Goal: Use online tool/utility: Utilize a website feature to perform a specific function

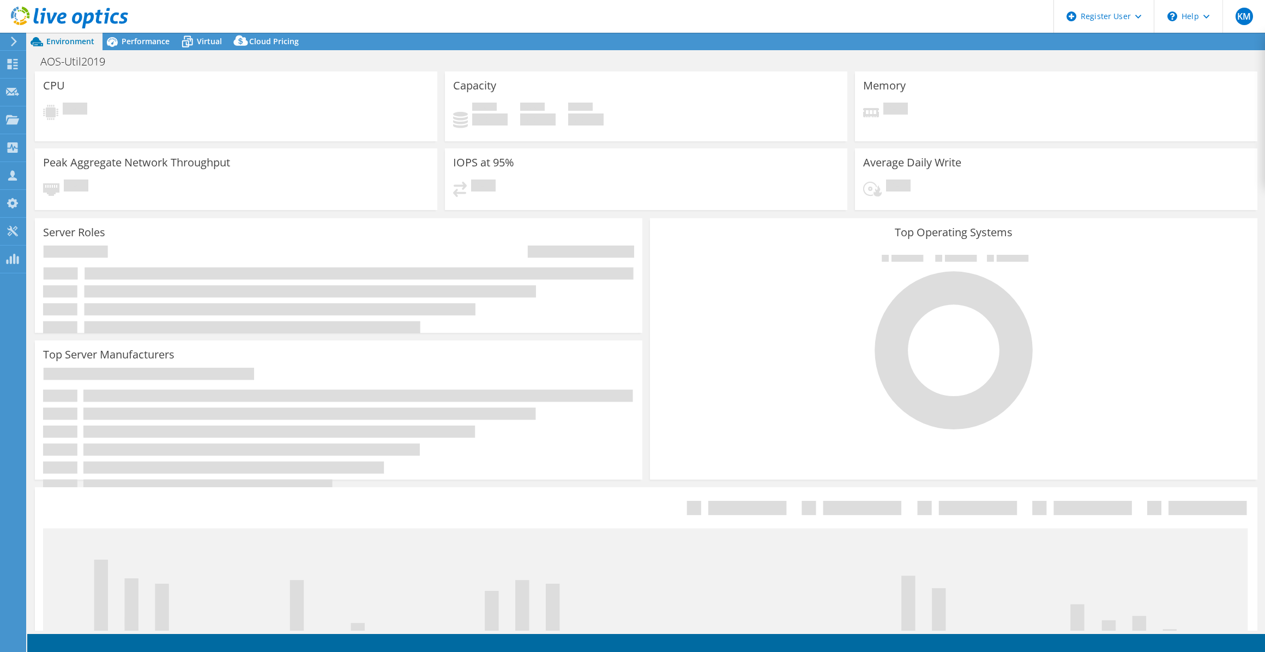
select select "USD"
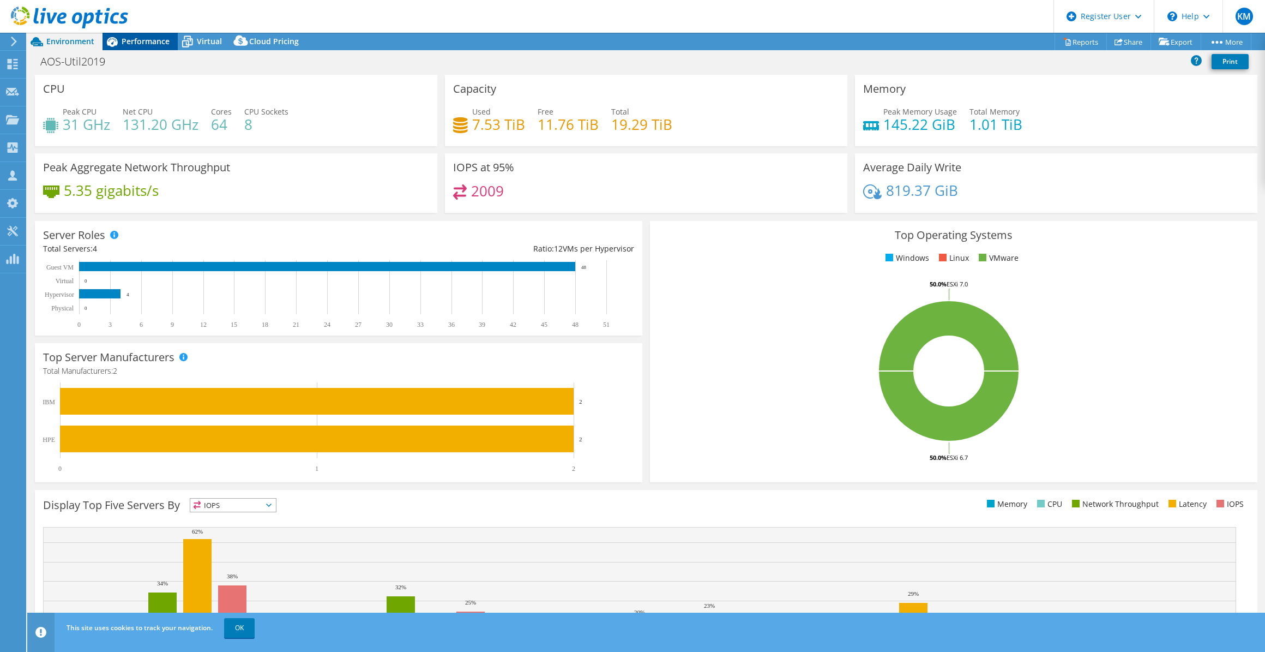
click at [147, 47] on div "Performance" at bounding box center [140, 41] width 75 height 17
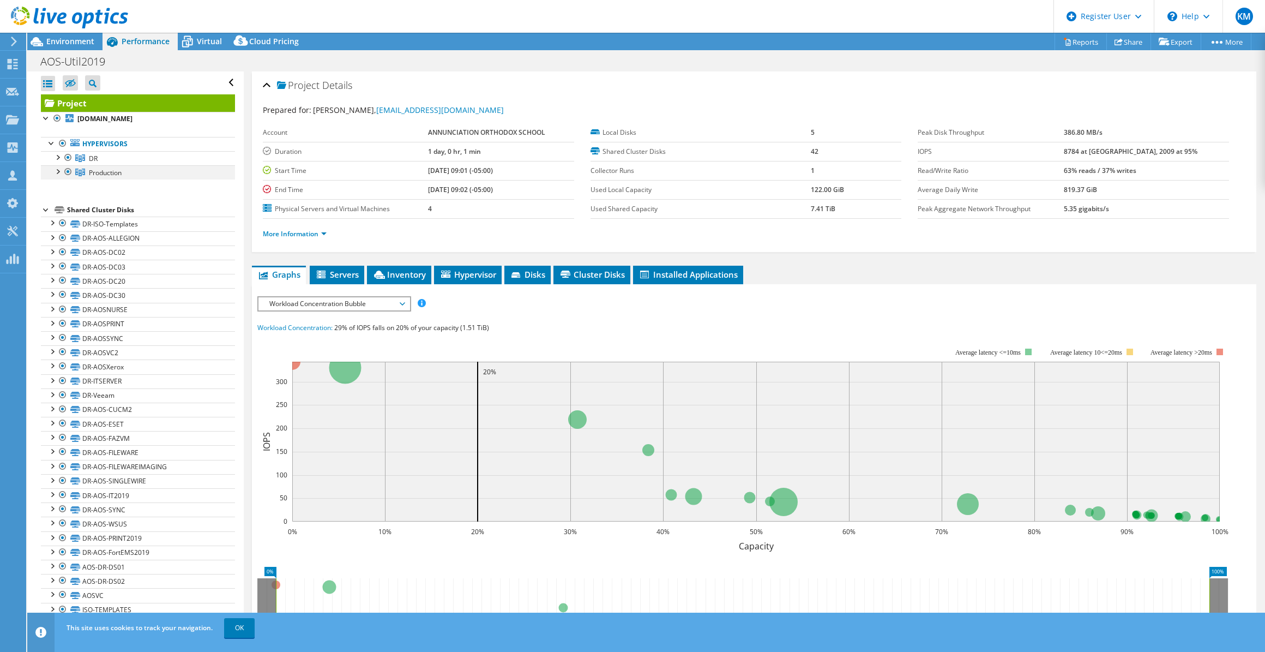
drag, startPoint x: 67, startPoint y: 171, endPoint x: 78, endPoint y: 176, distance: 12.0
click at [67, 171] on div at bounding box center [68, 171] width 11 height 13
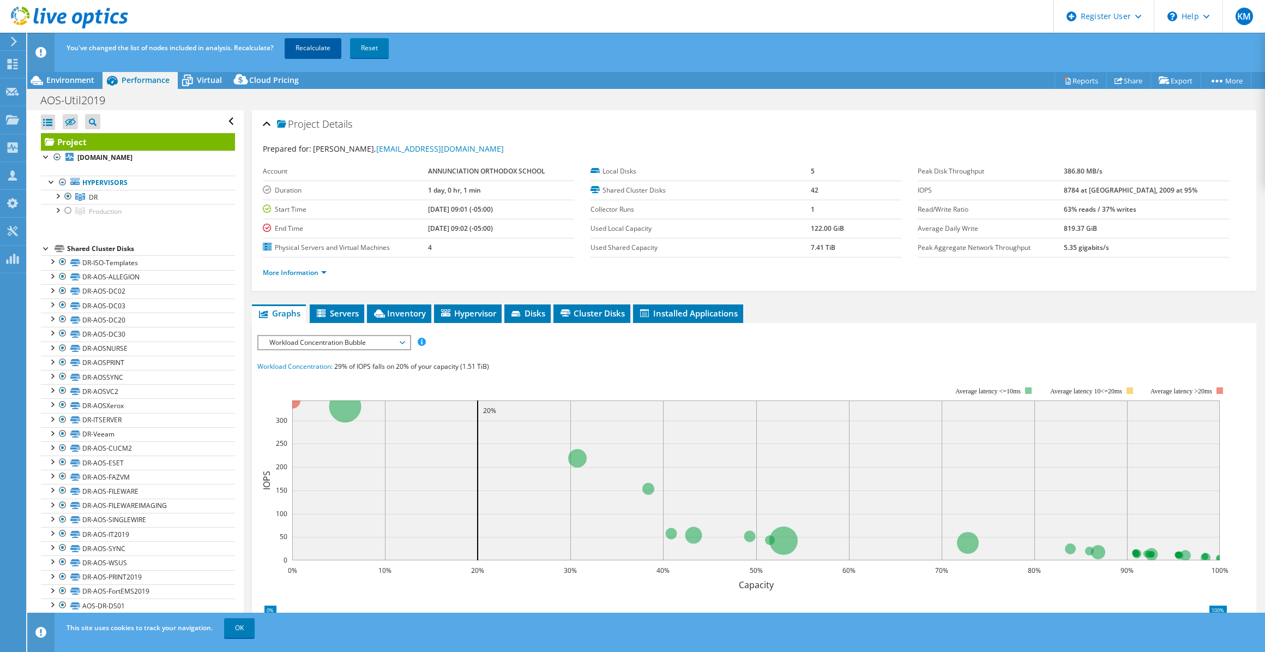
click at [305, 44] on link "Recalculate" at bounding box center [313, 48] width 57 height 20
click at [87, 81] on span "Environment" at bounding box center [70, 80] width 48 height 10
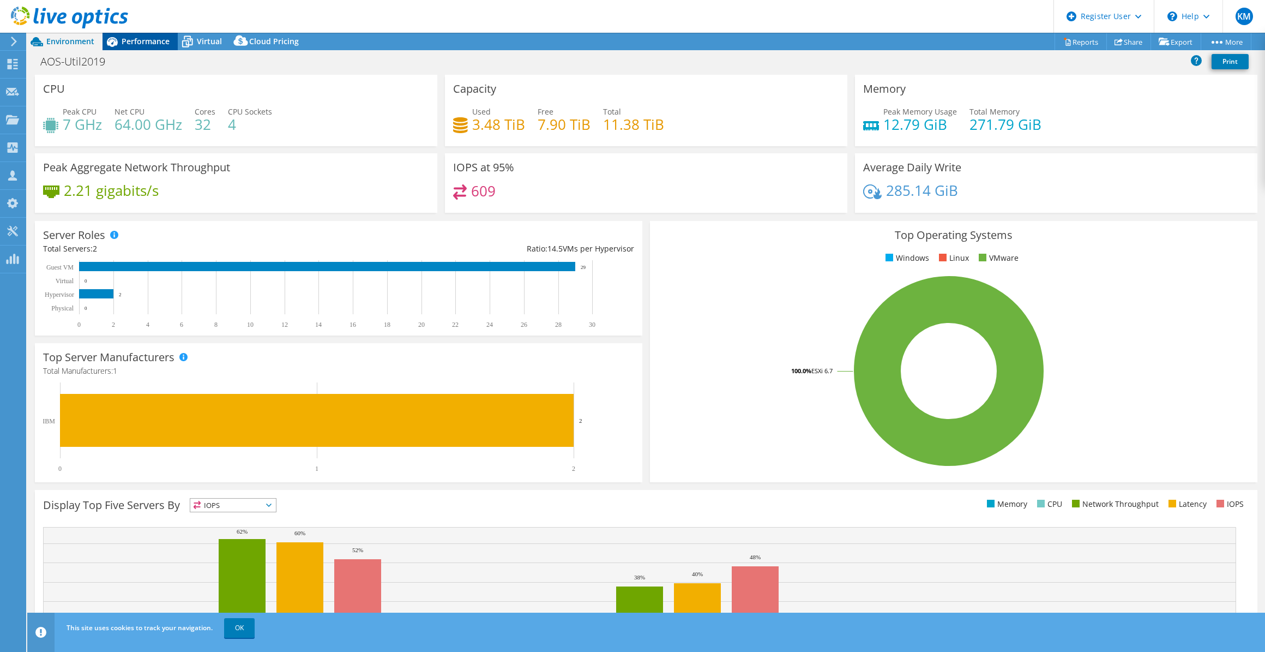
click at [154, 44] on span "Performance" at bounding box center [146, 41] width 48 height 10
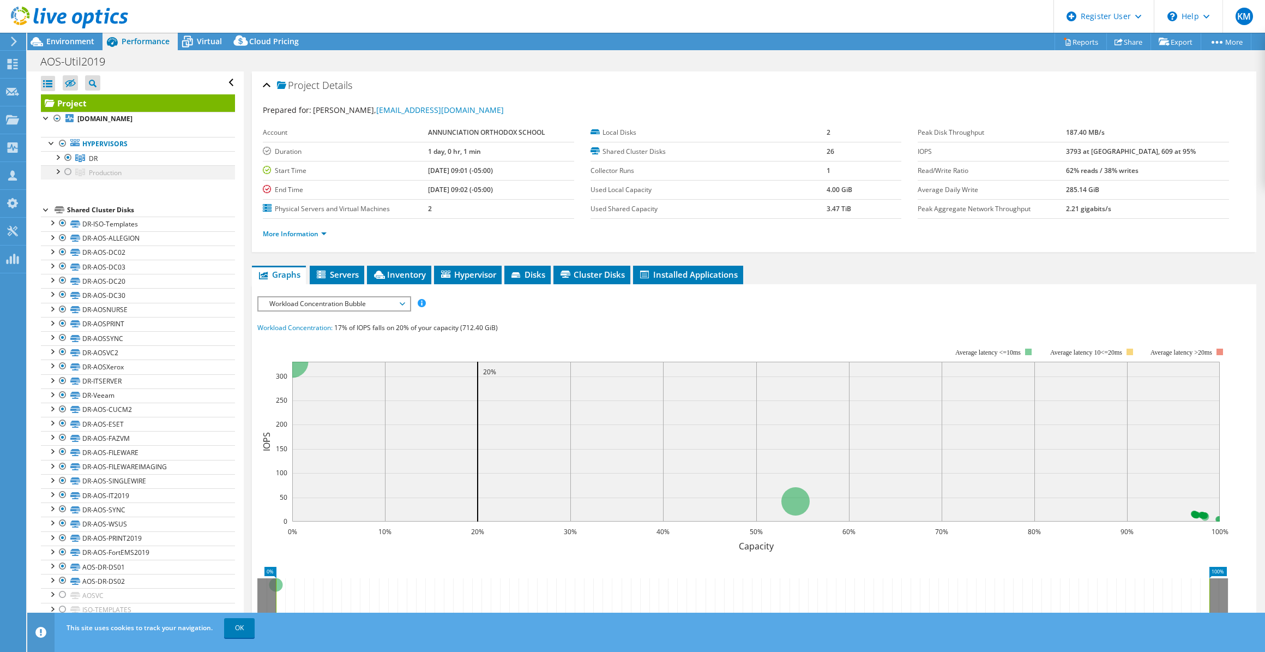
click at [65, 174] on div at bounding box center [68, 171] width 11 height 13
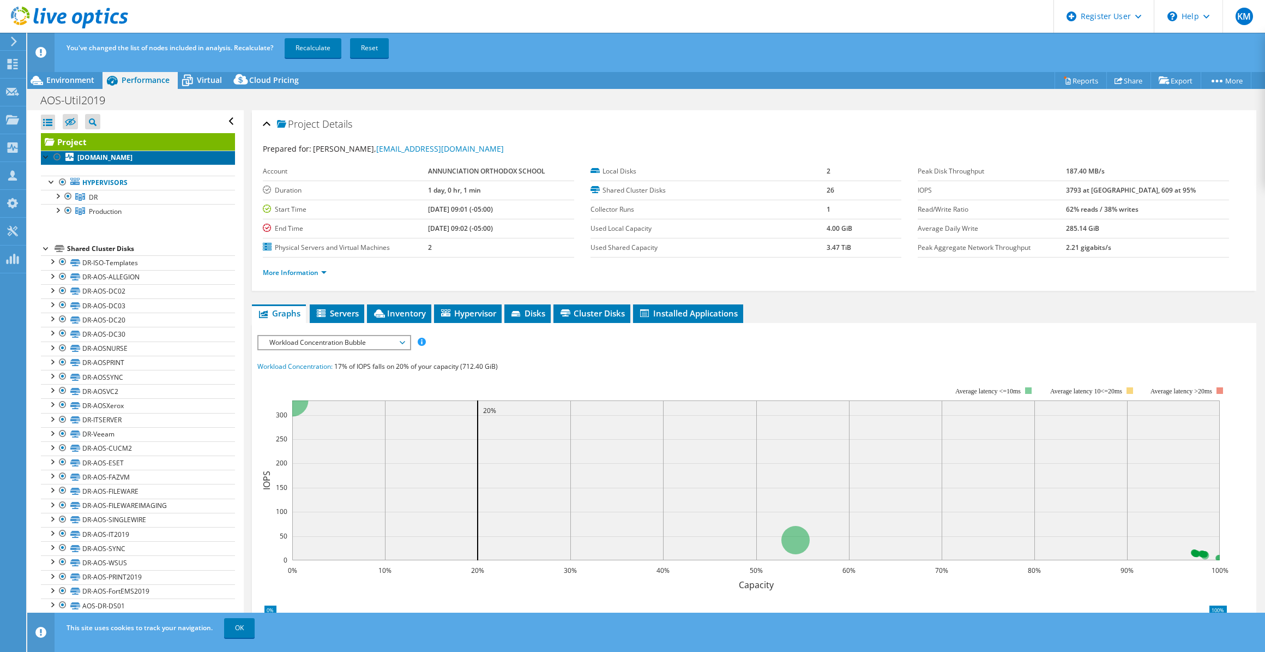
click at [70, 149] on div "Project [DOMAIN_NAME] Hypervisors DR" at bounding box center [138, 494] width 194 height 722
click at [69, 192] on div at bounding box center [68, 196] width 11 height 13
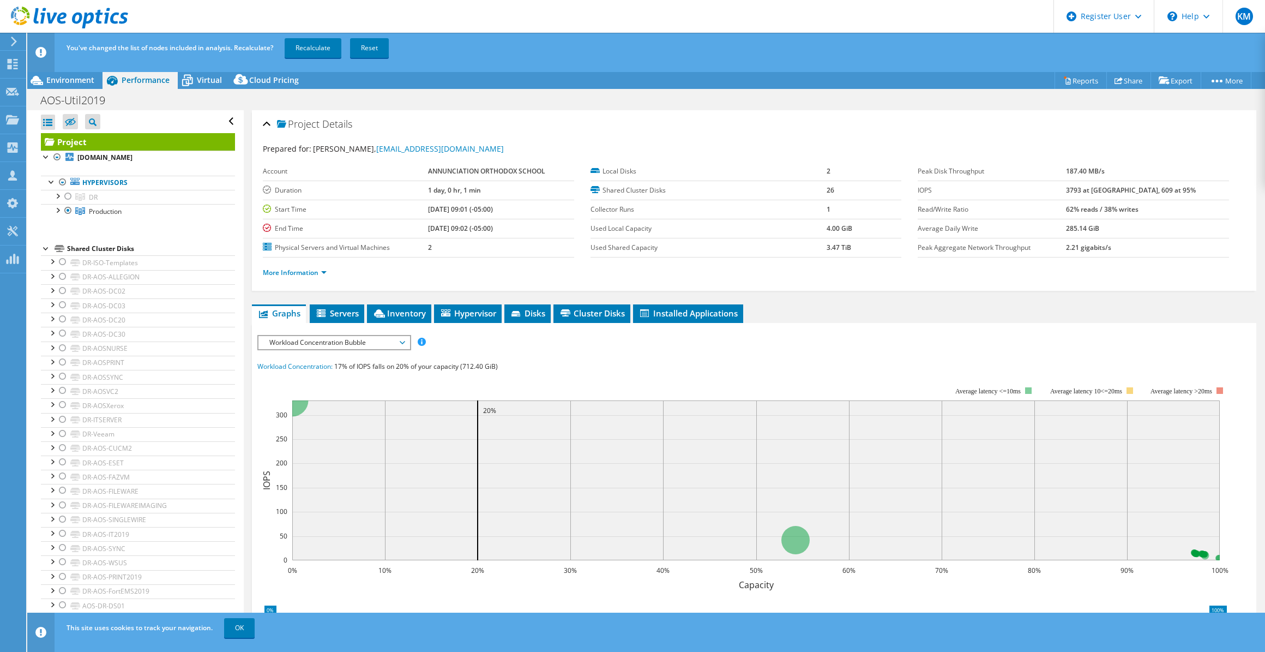
click at [293, 59] on div "You've changed the list of nodes included in analysis. Recalculate? Recalculate…" at bounding box center [666, 48] width 1205 height 31
click at [293, 52] on link "Recalculate" at bounding box center [313, 48] width 57 height 20
click at [93, 76] on span "Environment" at bounding box center [70, 80] width 48 height 10
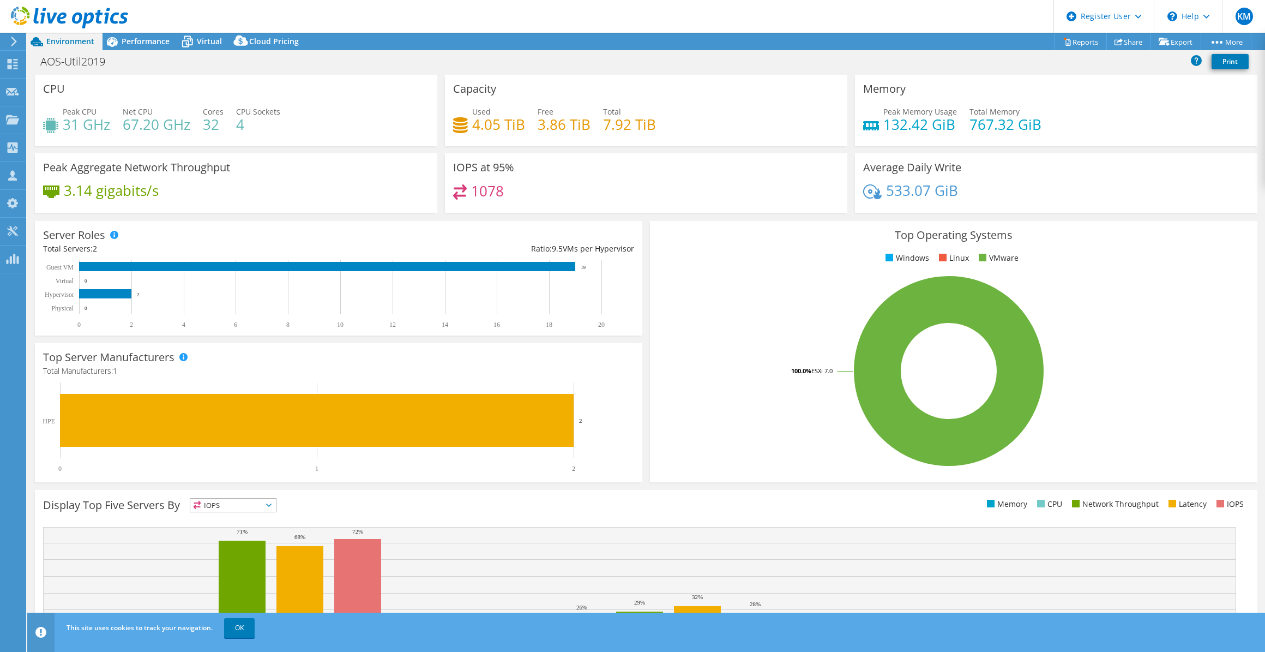
click at [369, 232] on div "Server Roles Physical Servers represent bare metal servers that were targets of…" at bounding box center [338, 278] width 607 height 115
click at [146, 53] on div "AOS-Util2019 Print" at bounding box center [646, 61] width 1238 height 20
click at [146, 49] on div "Performance" at bounding box center [140, 41] width 75 height 17
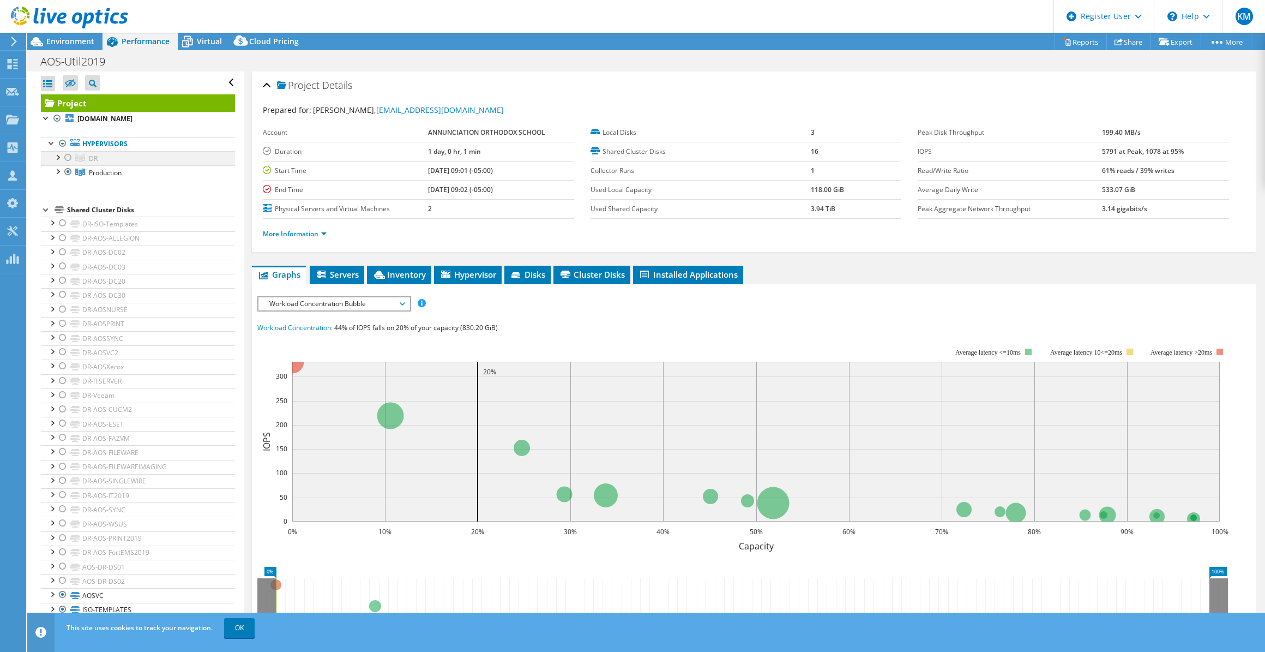
click at [62, 151] on div at bounding box center [57, 156] width 11 height 11
click at [67, 155] on div at bounding box center [68, 157] width 11 height 13
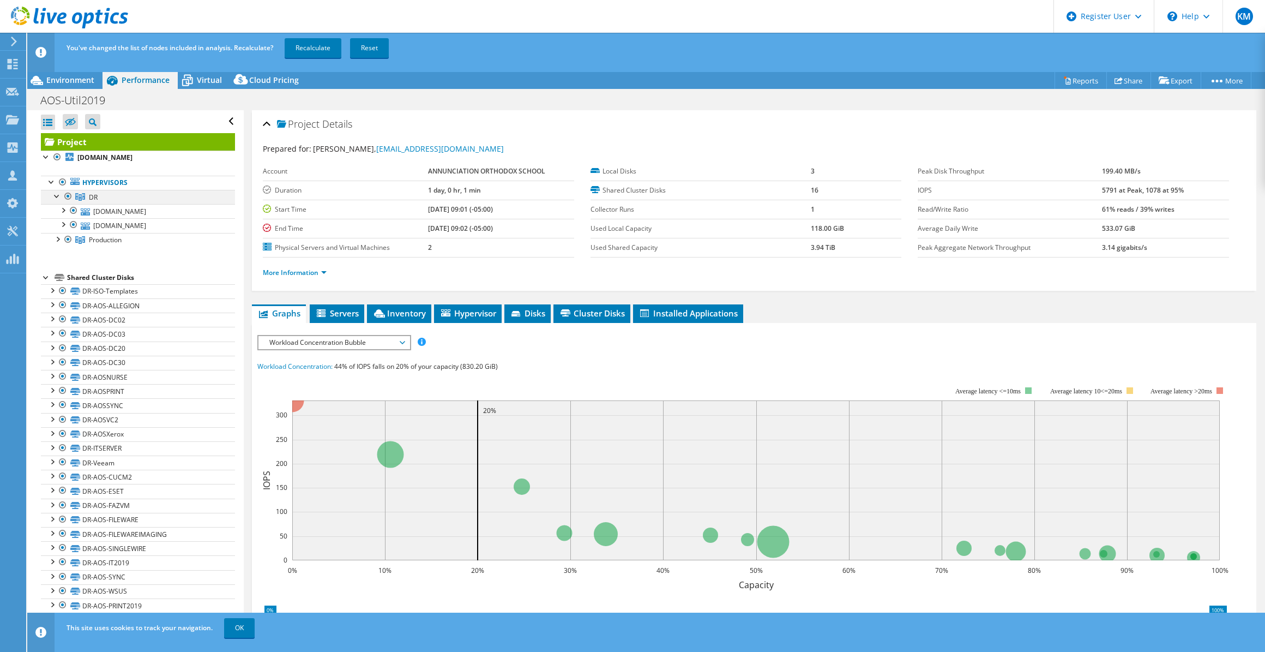
click at [53, 195] on div at bounding box center [57, 195] width 11 height 11
click at [332, 49] on link "Recalculate" at bounding box center [313, 48] width 57 height 20
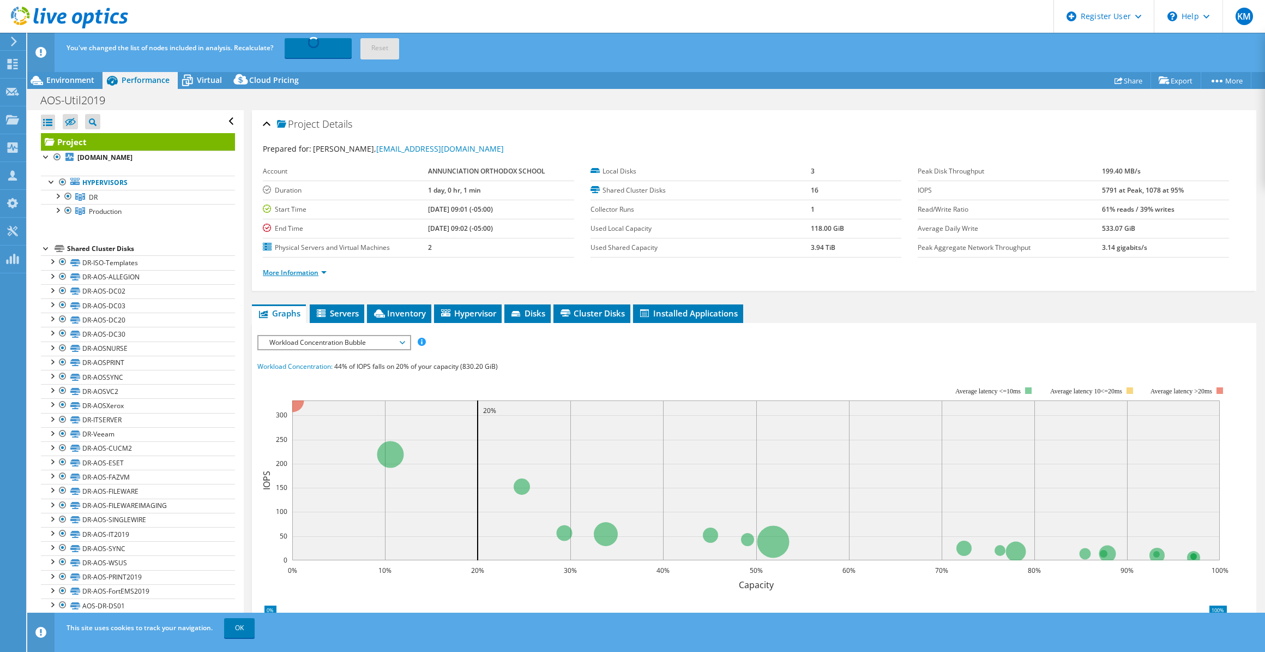
click at [287, 270] on link "More Information" at bounding box center [295, 272] width 64 height 9
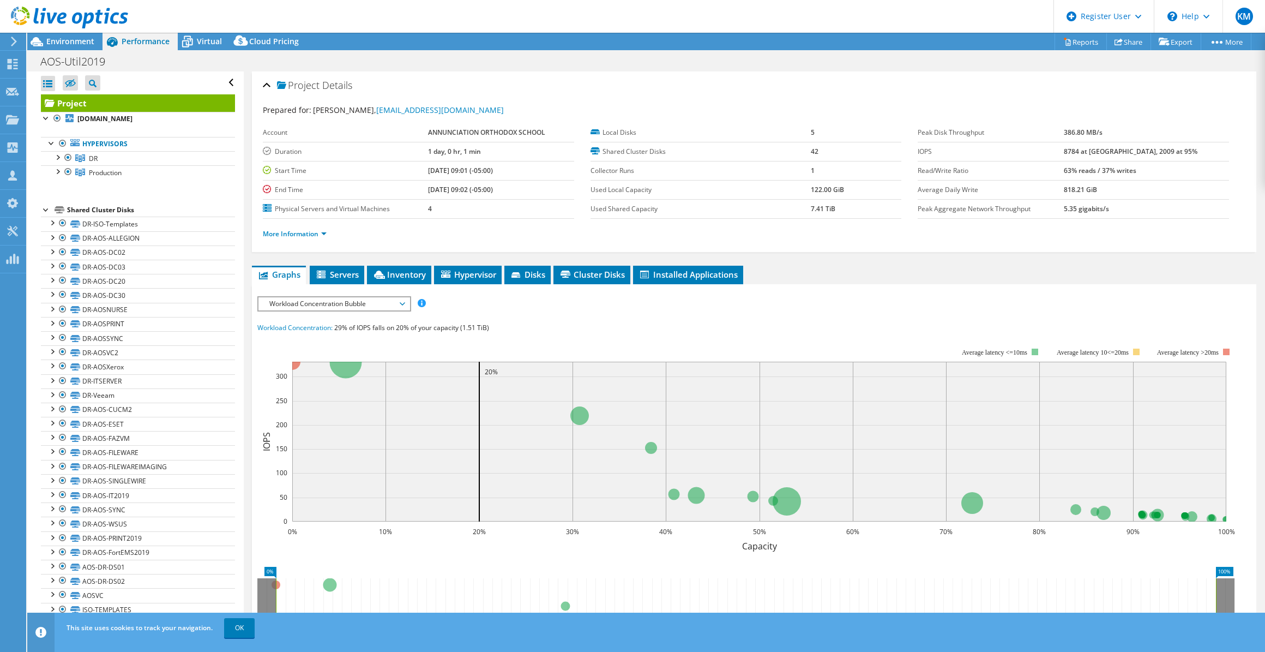
drag, startPoint x: 51, startPoint y: 47, endPoint x: 82, endPoint y: 65, distance: 36.2
click at [52, 48] on div "Environment" at bounding box center [64, 41] width 75 height 17
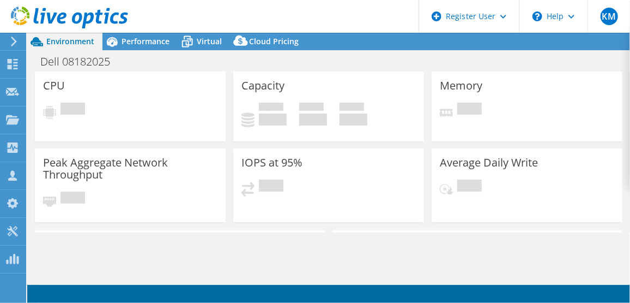
select select "USD"
